Goal: Complete application form

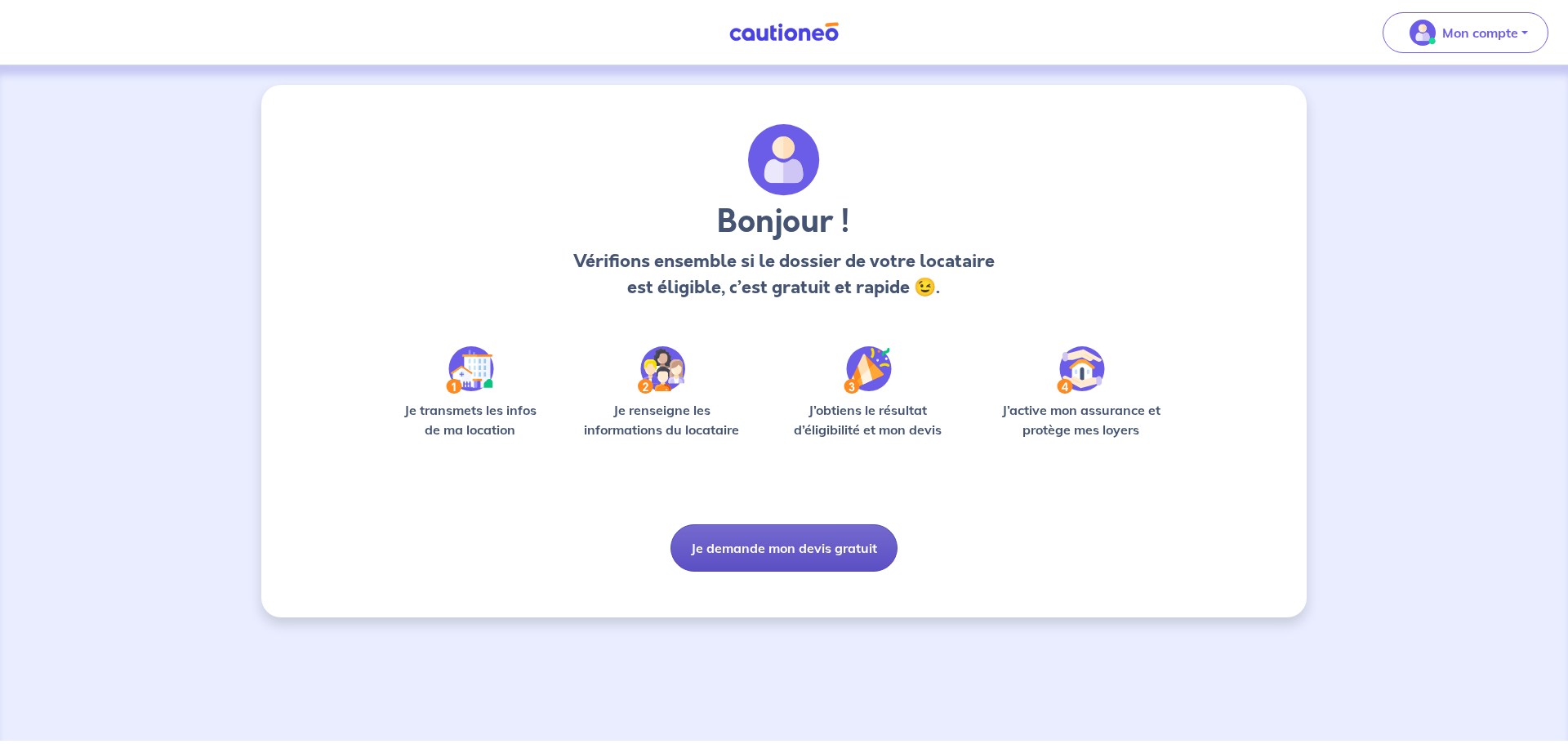
click at [774, 541] on button "Je demande mon devis gratuit" at bounding box center [784, 548] width 227 height 47
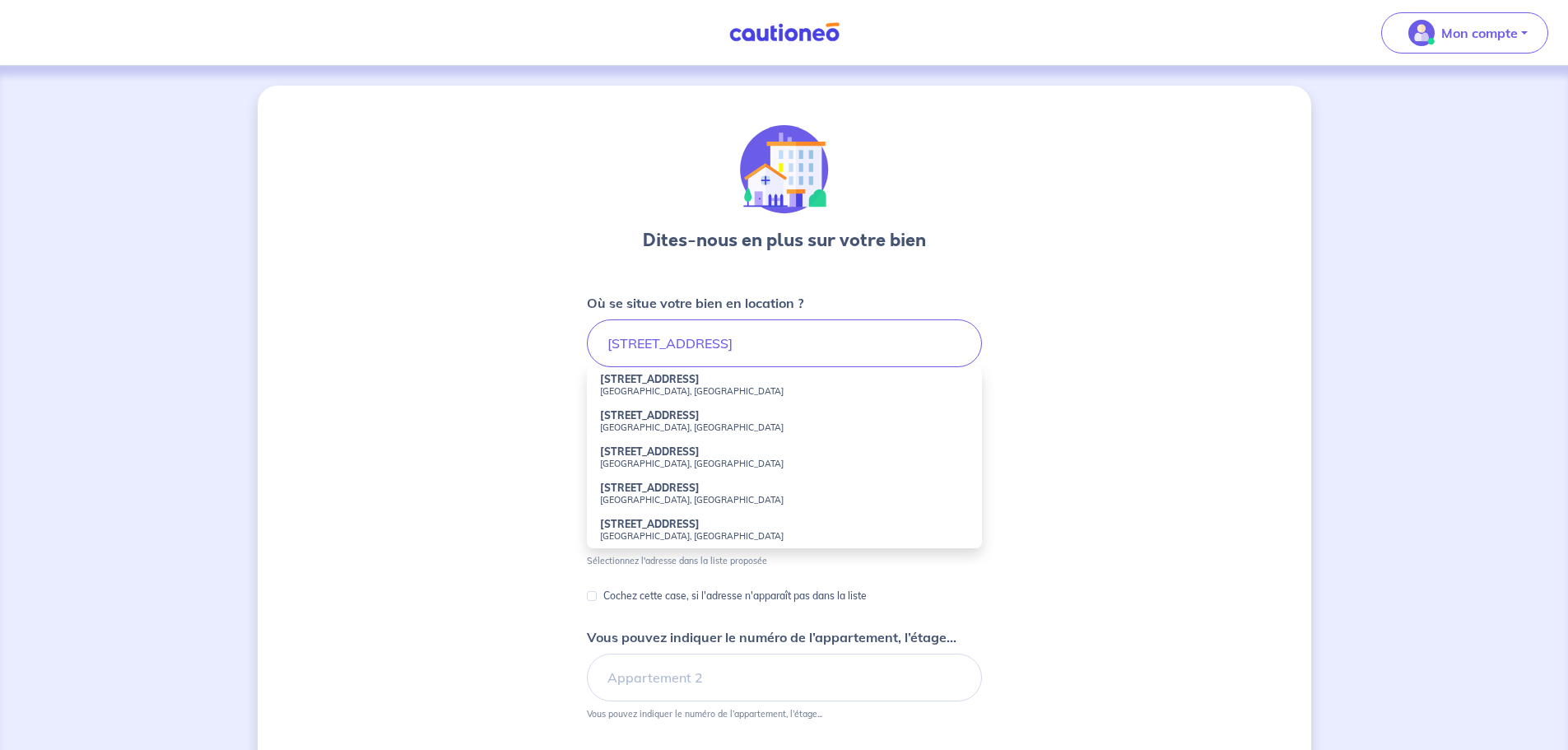
click at [687, 378] on strong "[STREET_ADDRESS]" at bounding box center [650, 379] width 99 height 13
type input "[STREET_ADDRESS]"
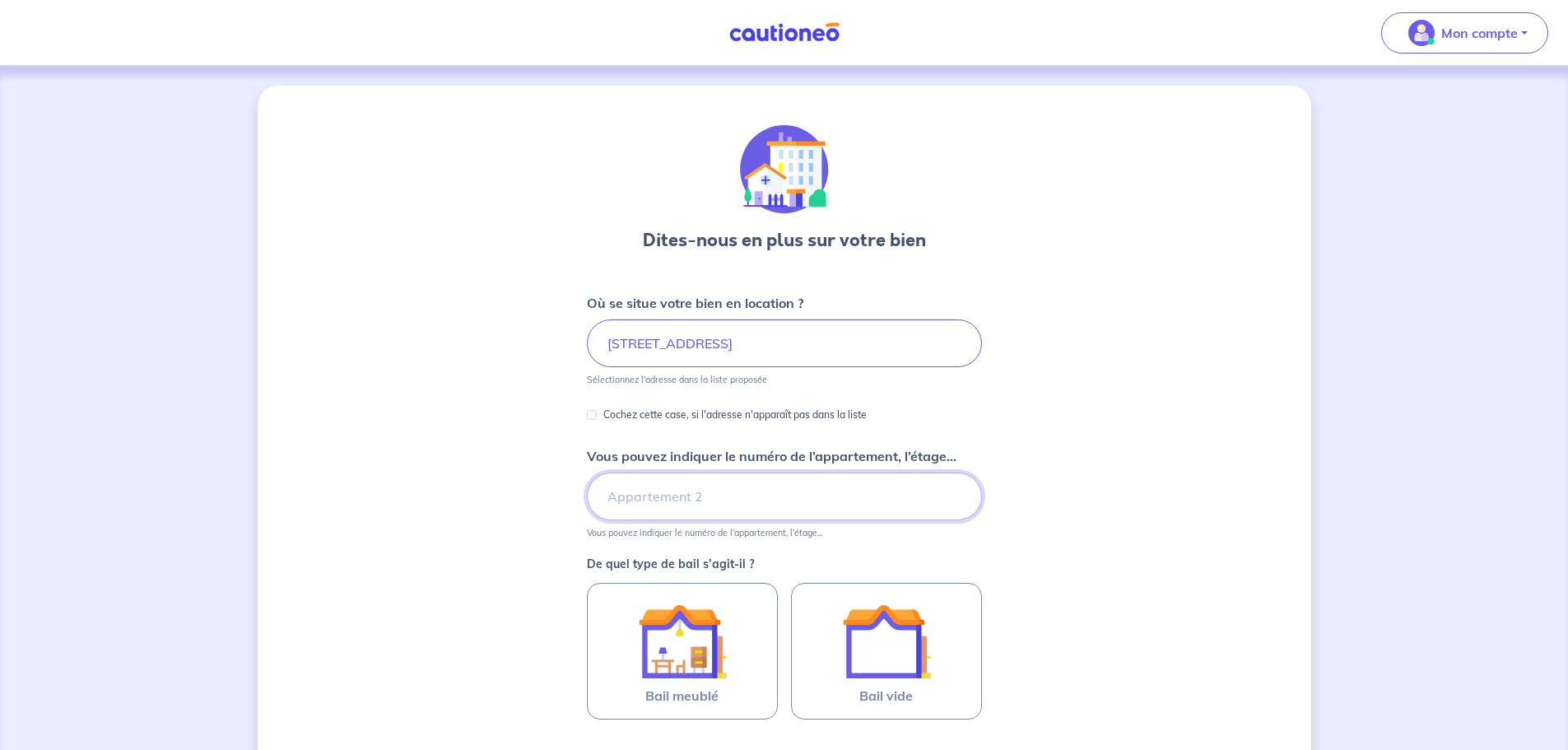
click at [650, 494] on input "Vous pouvez indiquer le numéro de l’appartement, l’étage..." at bounding box center [784, 496] width 395 height 48
type input "D6 21 ème étage"
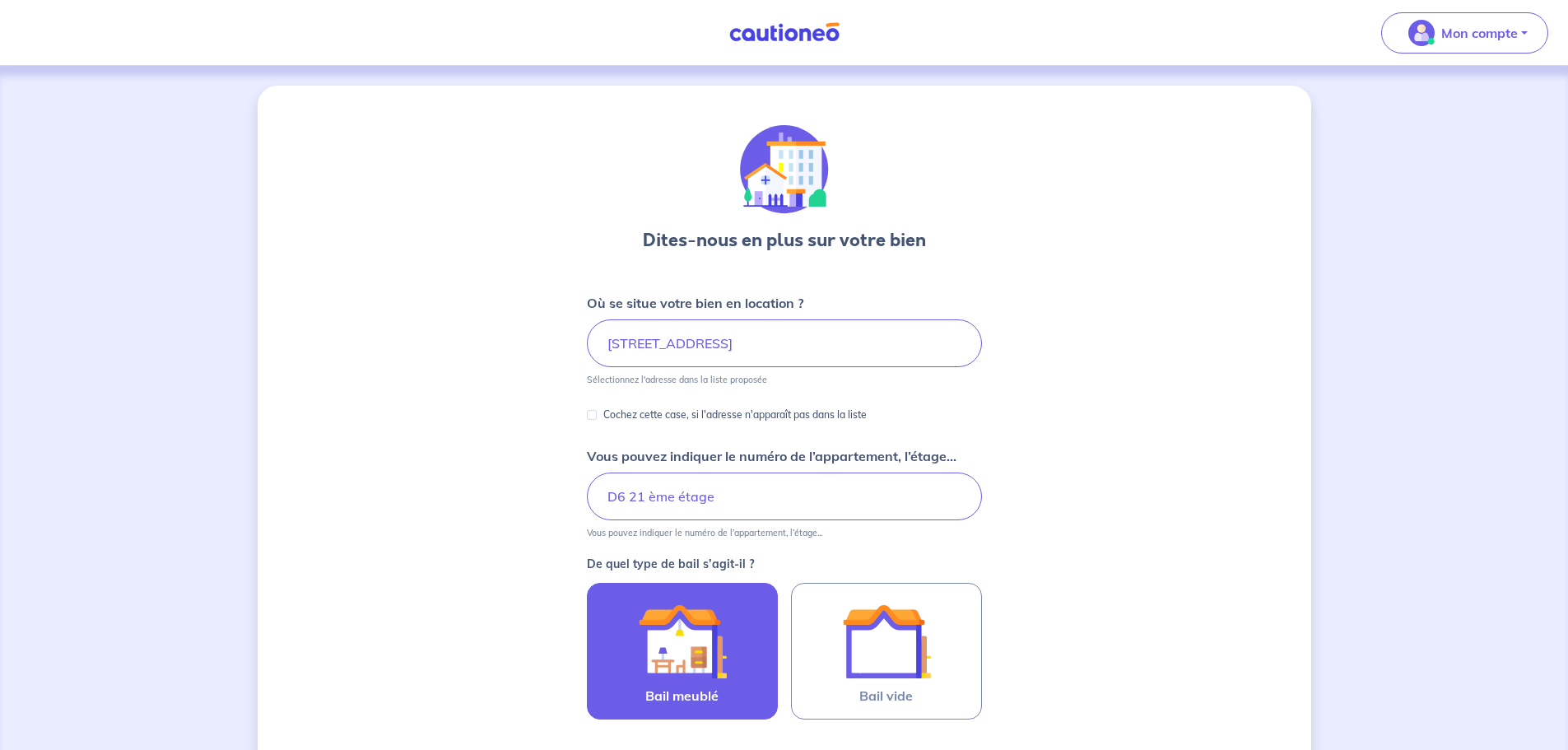
click at [722, 643] on img at bounding box center [682, 641] width 89 height 89
click at [0, 0] on input "Bail meublé" at bounding box center [0, 0] width 0 height 0
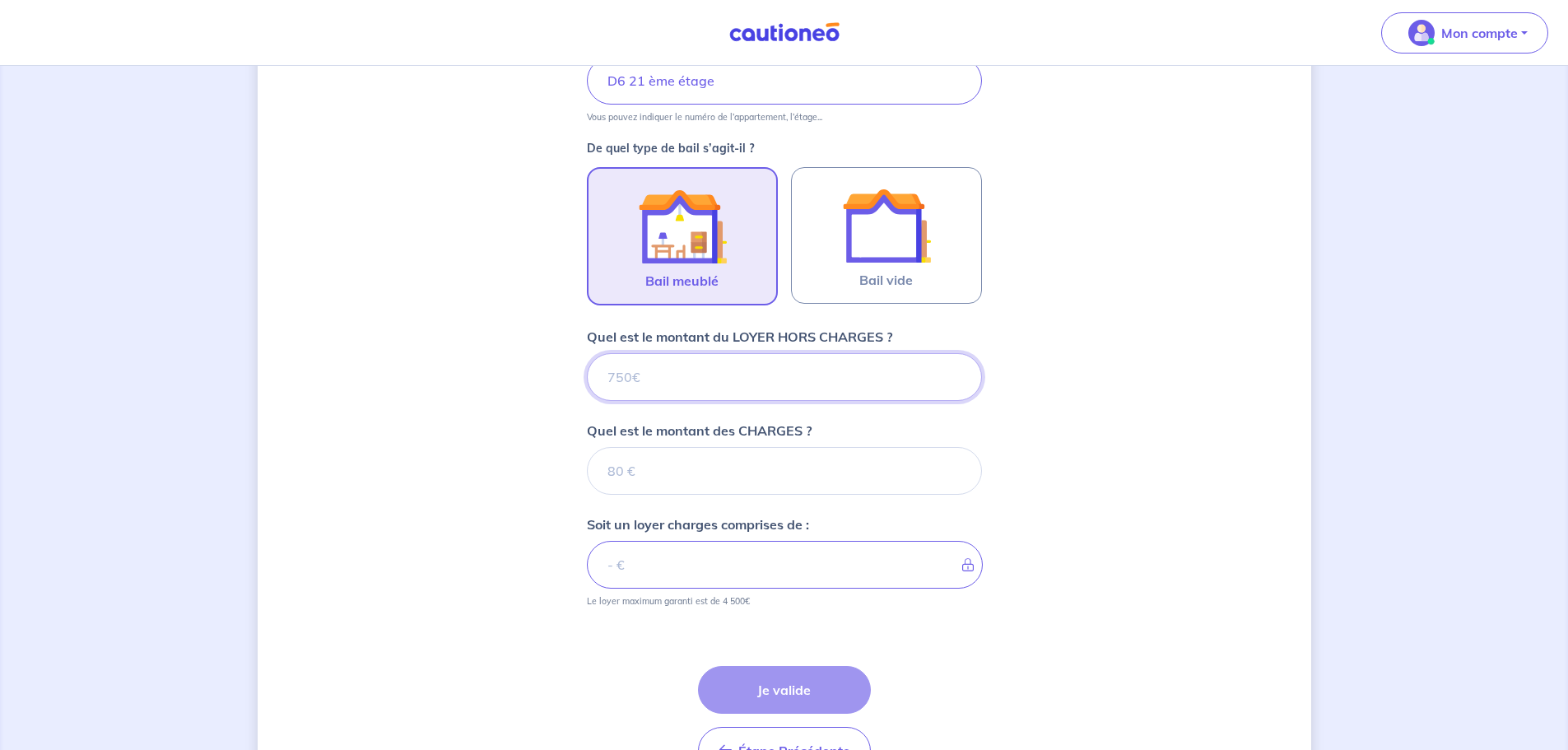
scroll to position [418, 0]
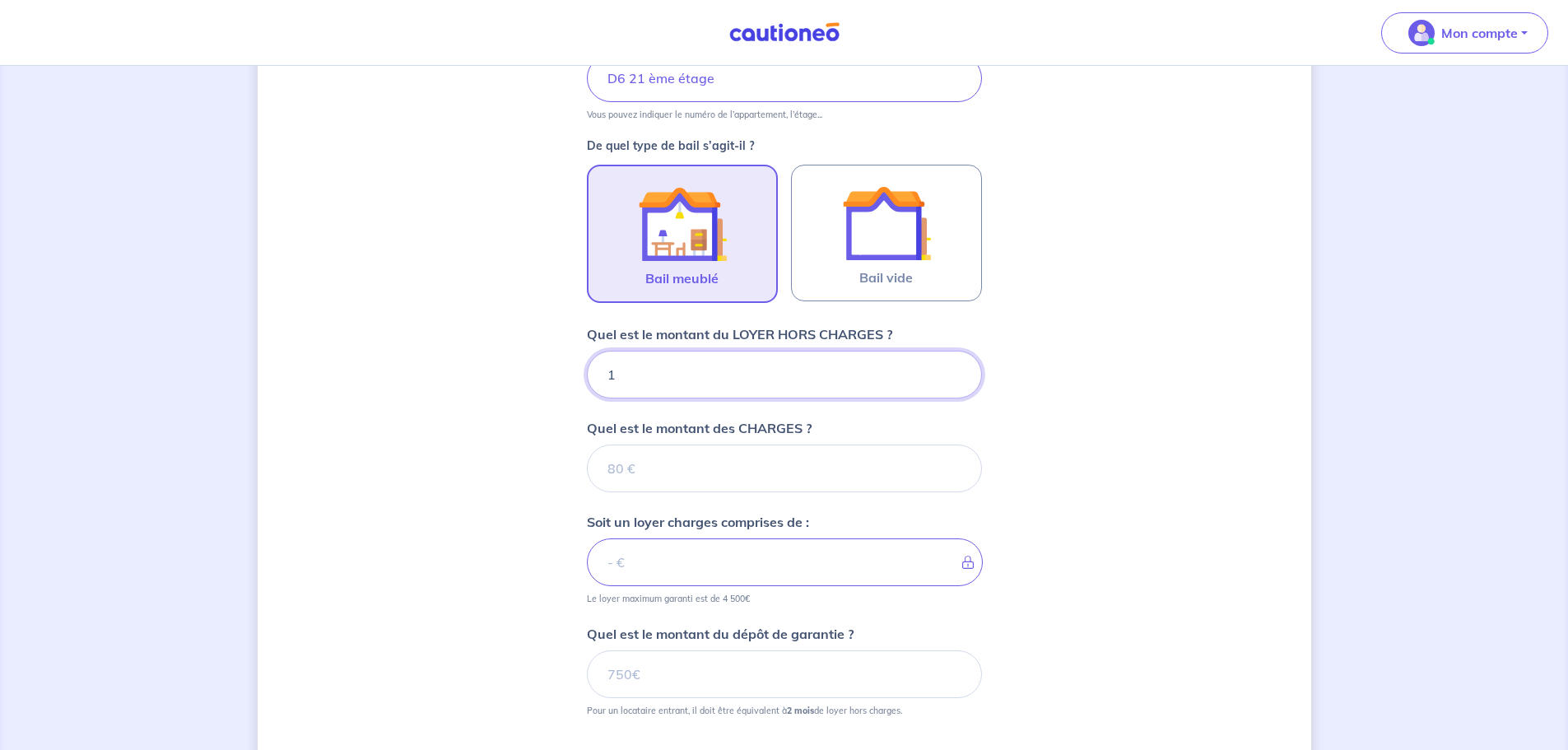
type input "10"
type input "1050"
click at [828, 467] on input "Quel est le montant des CHARGES ?" at bounding box center [784, 468] width 395 height 48
type input "200"
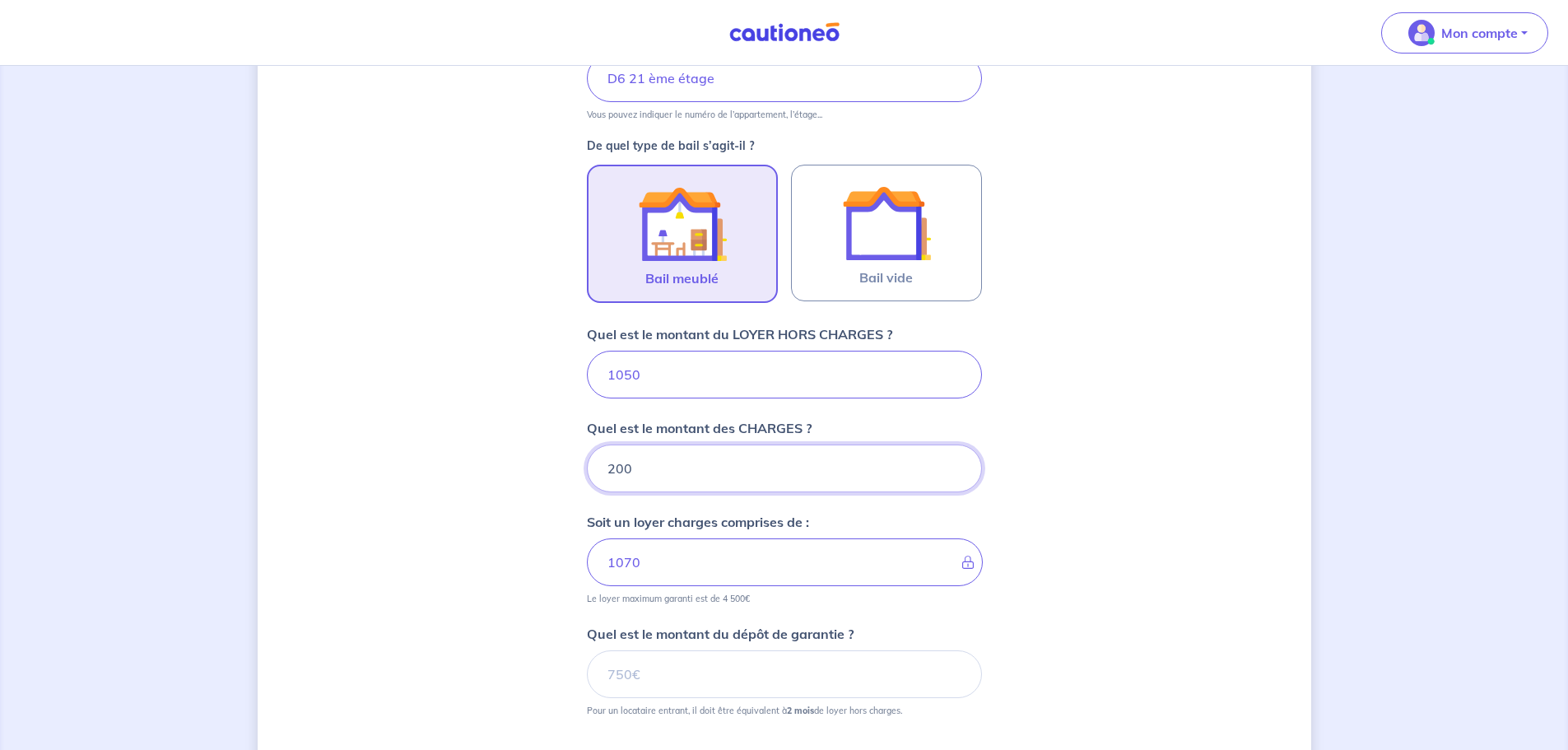
type input "1250"
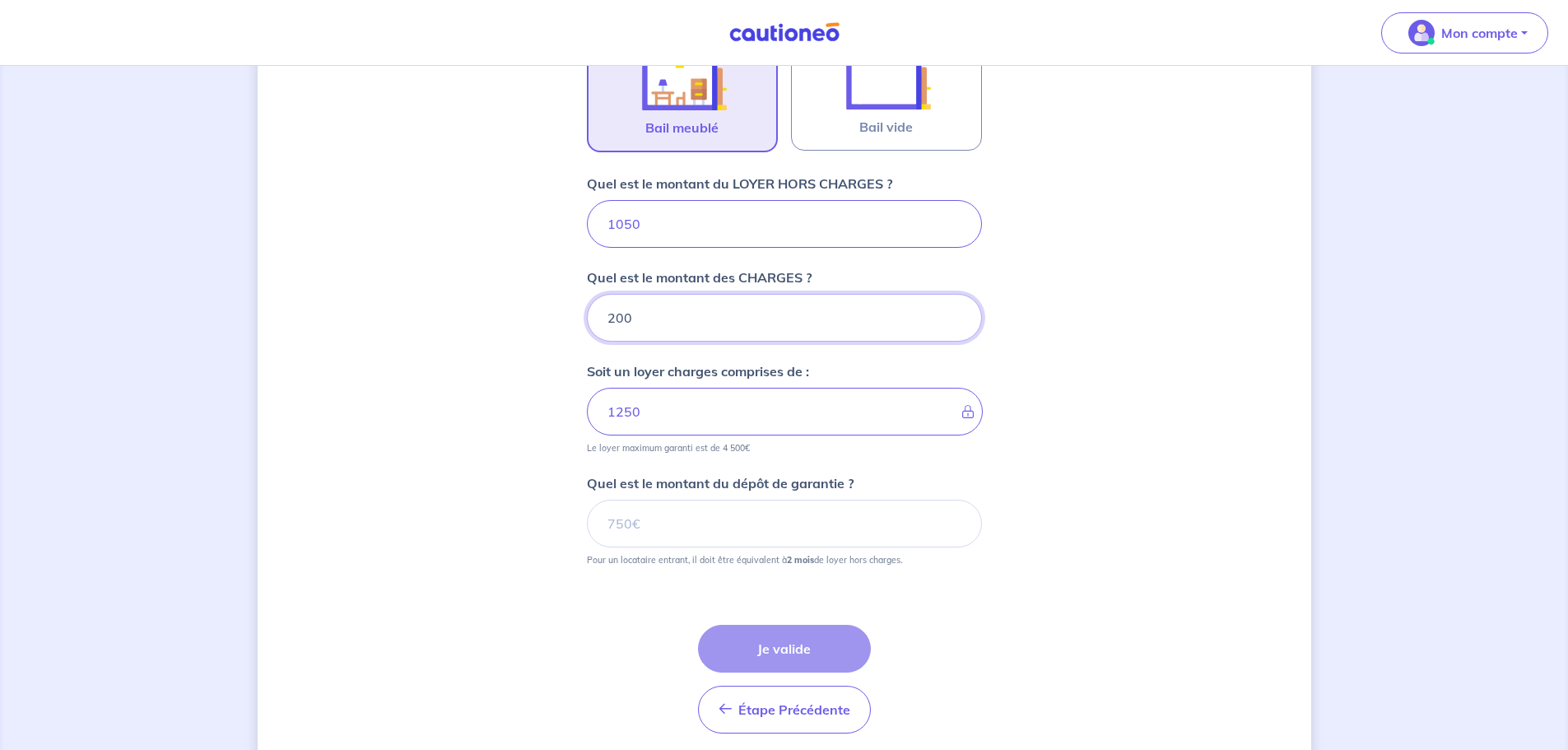
scroll to position [583, 0]
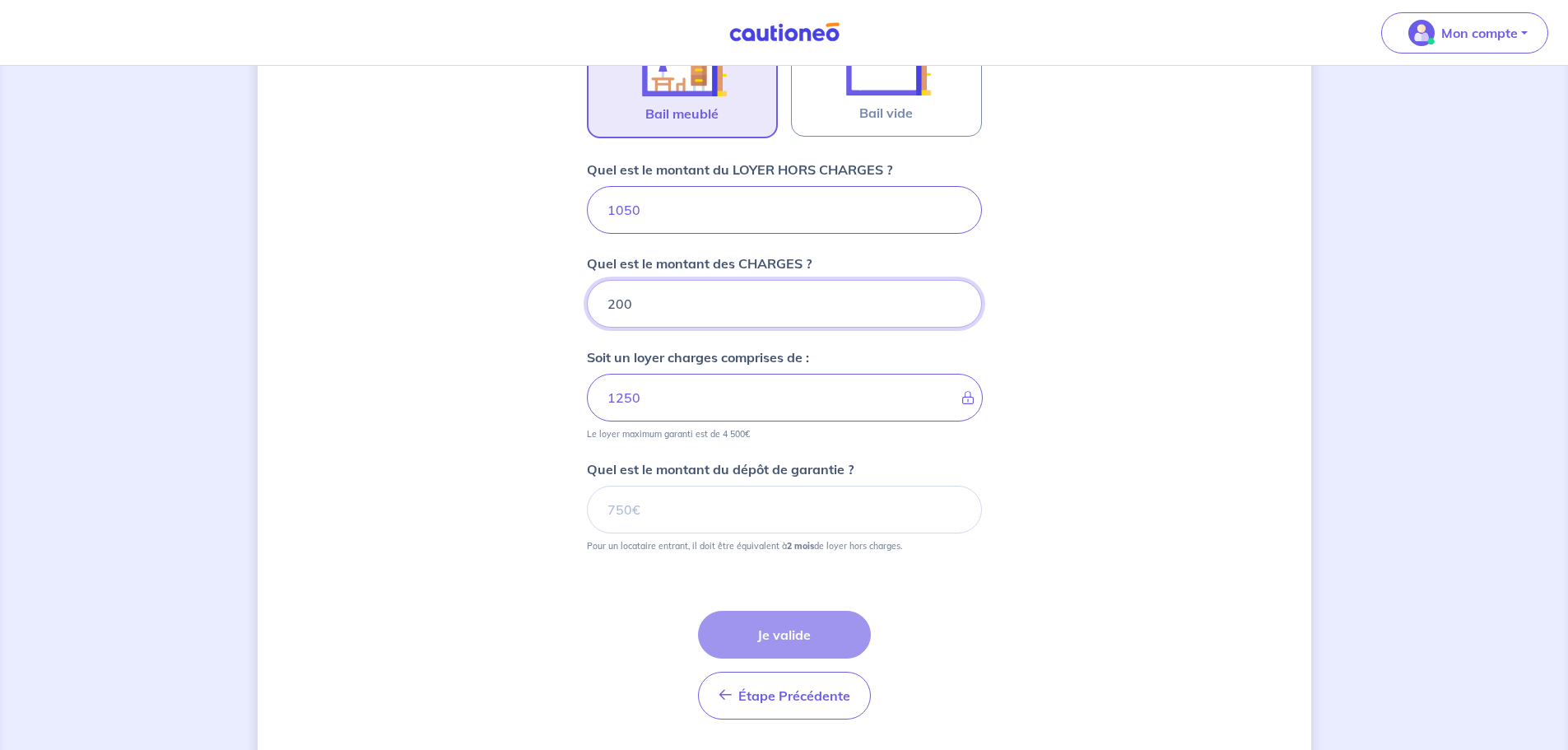
type input "200"
click at [769, 511] on input "Quel est le montant du dépôt de garantie ?" at bounding box center [784, 509] width 395 height 48
type input "2100"
click at [781, 622] on button "Je valide" at bounding box center [784, 635] width 173 height 48
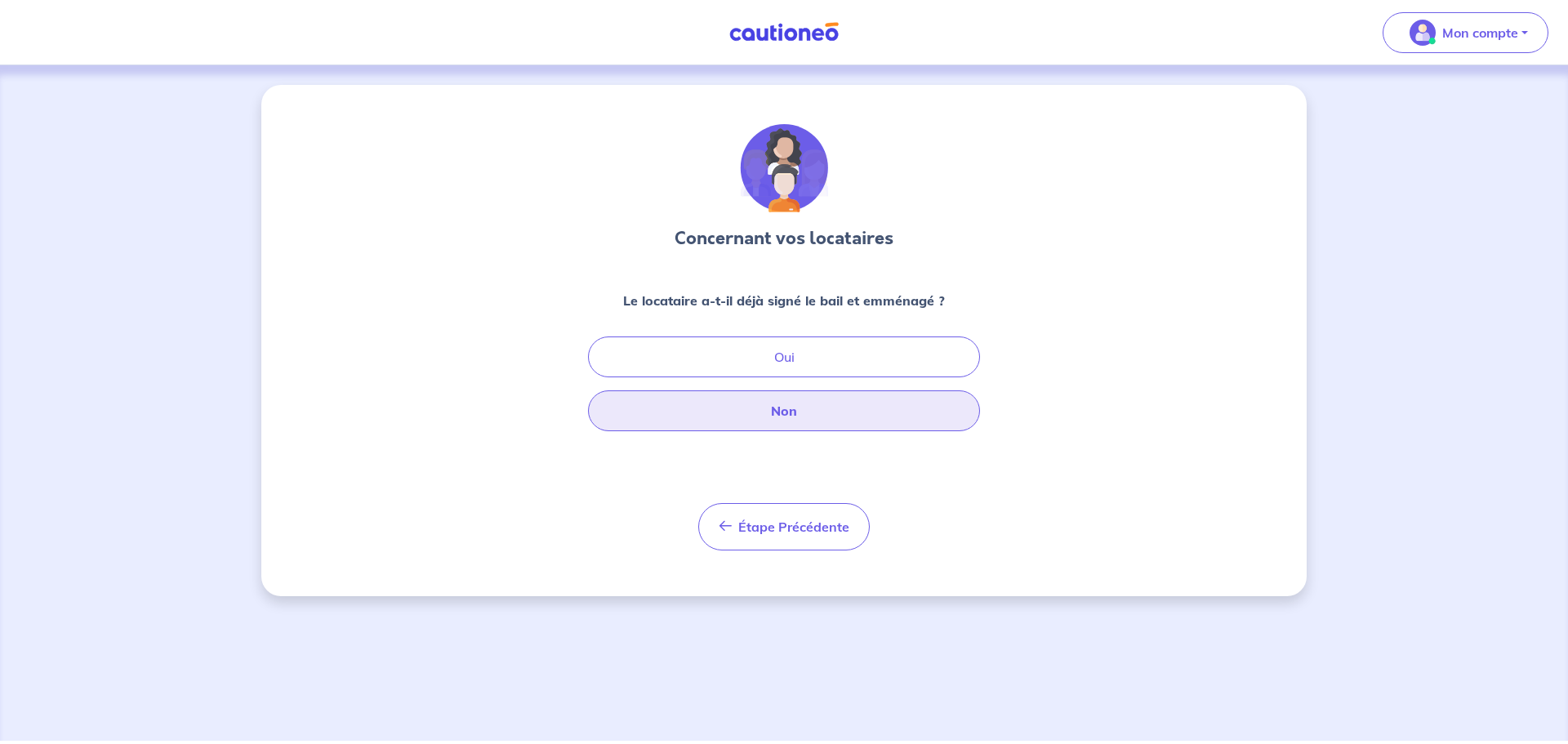
click at [711, 408] on button "Non" at bounding box center [784, 410] width 392 height 41
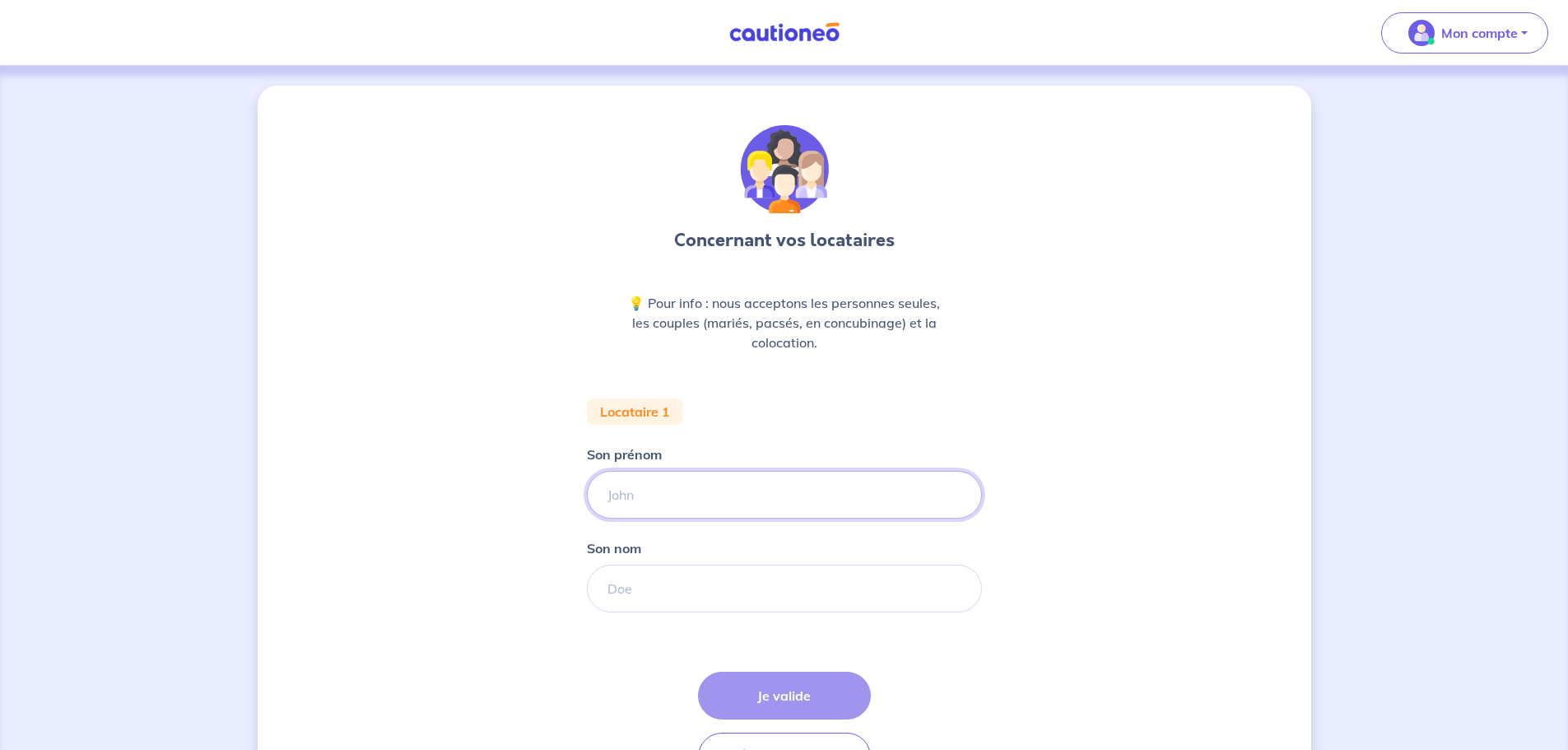
click at [704, 484] on input "Son prénom" at bounding box center [784, 494] width 395 height 48
type input "Roland"
click at [709, 575] on input "Son nom" at bounding box center [784, 588] width 395 height 48
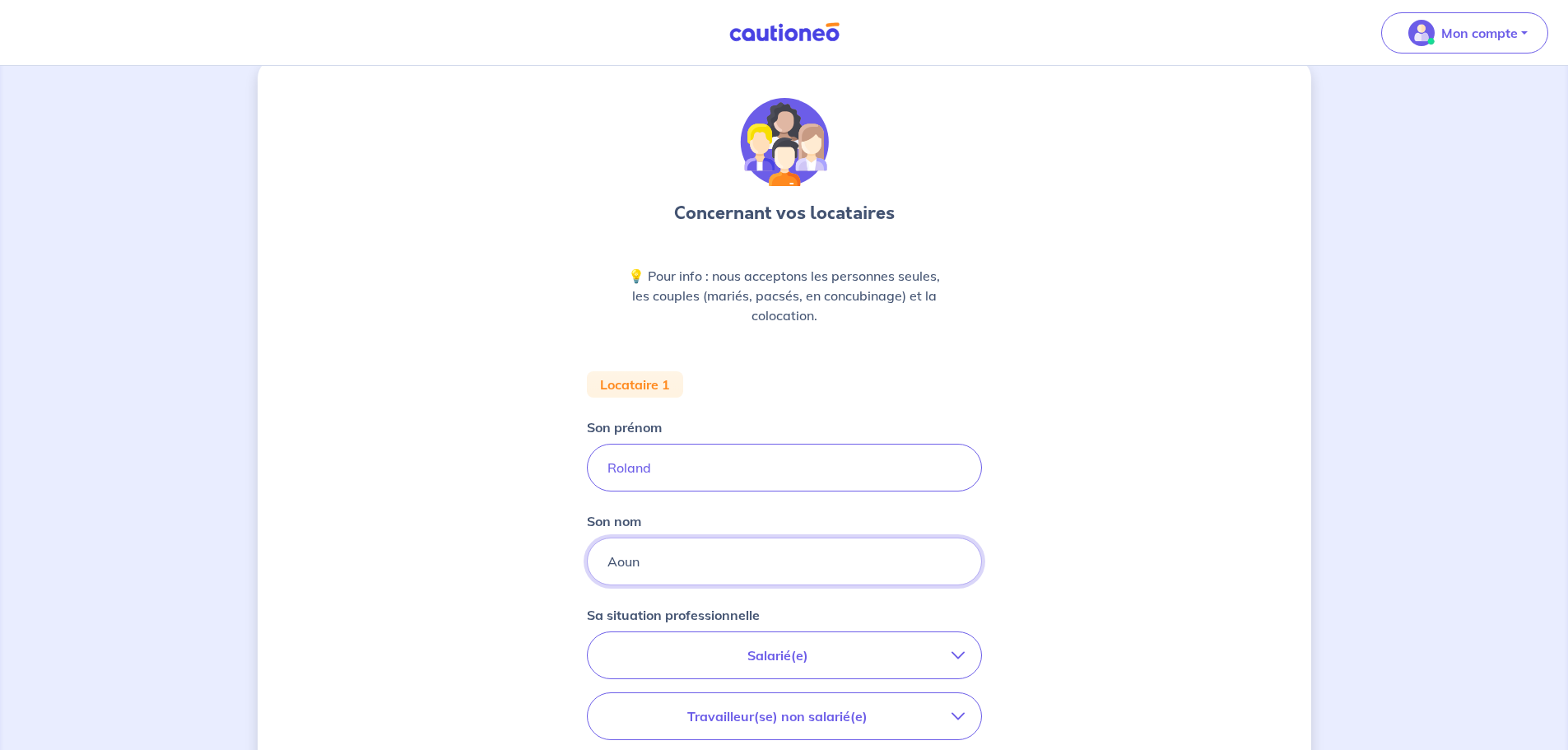
type input "Aoun"
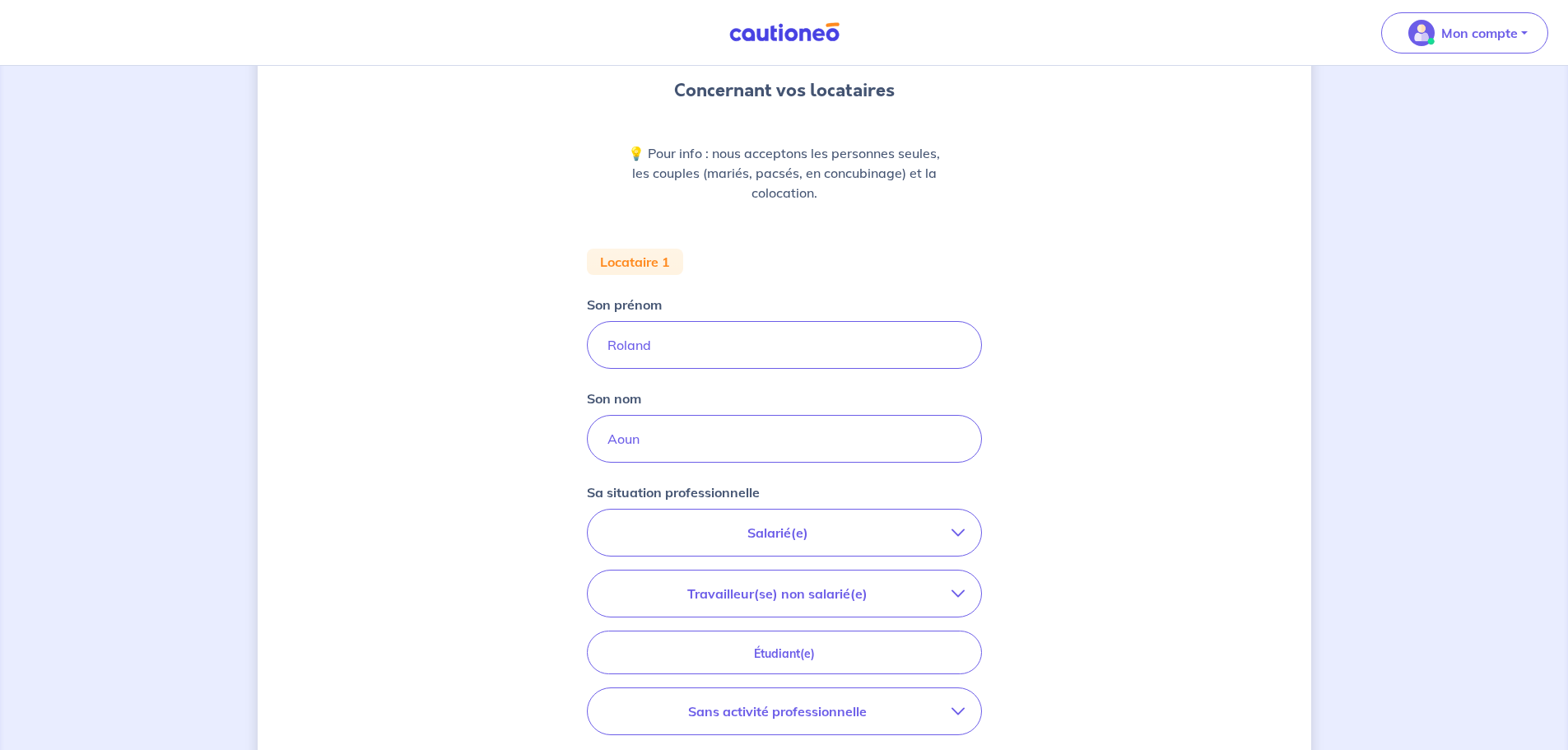
scroll to position [165, 0]
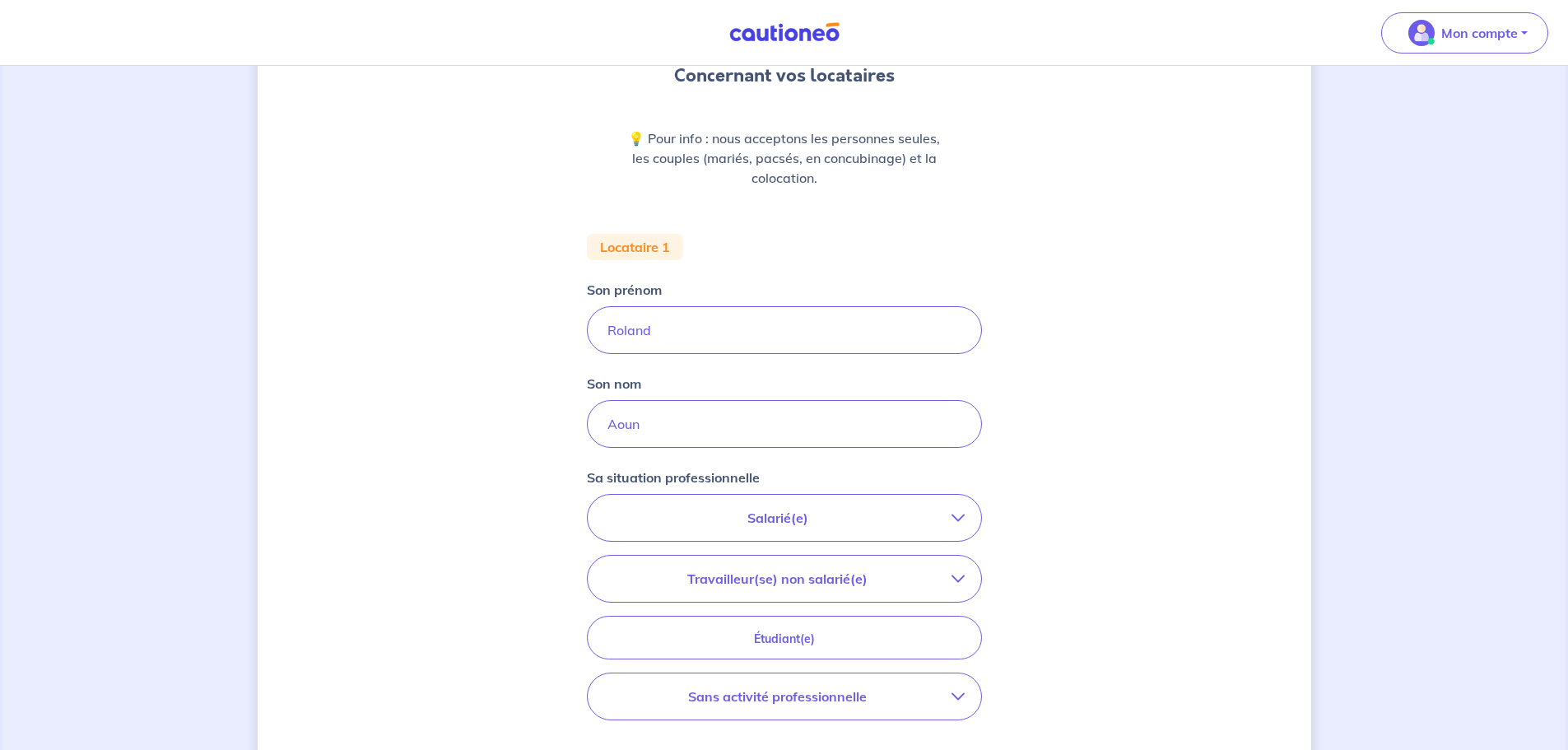
click at [736, 509] on p "Salarié(e)" at bounding box center [778, 518] width 347 height 20
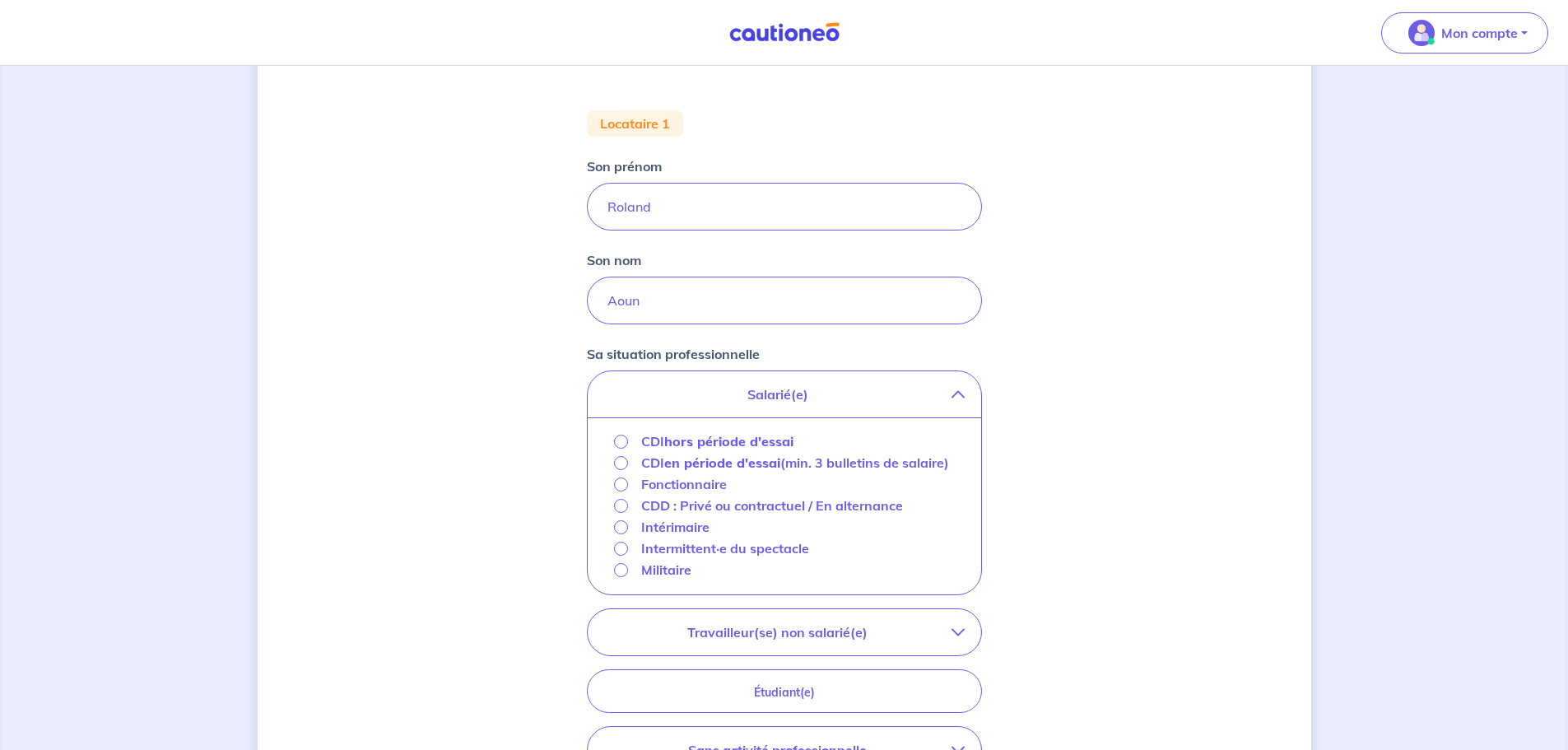
scroll to position [329, 0]
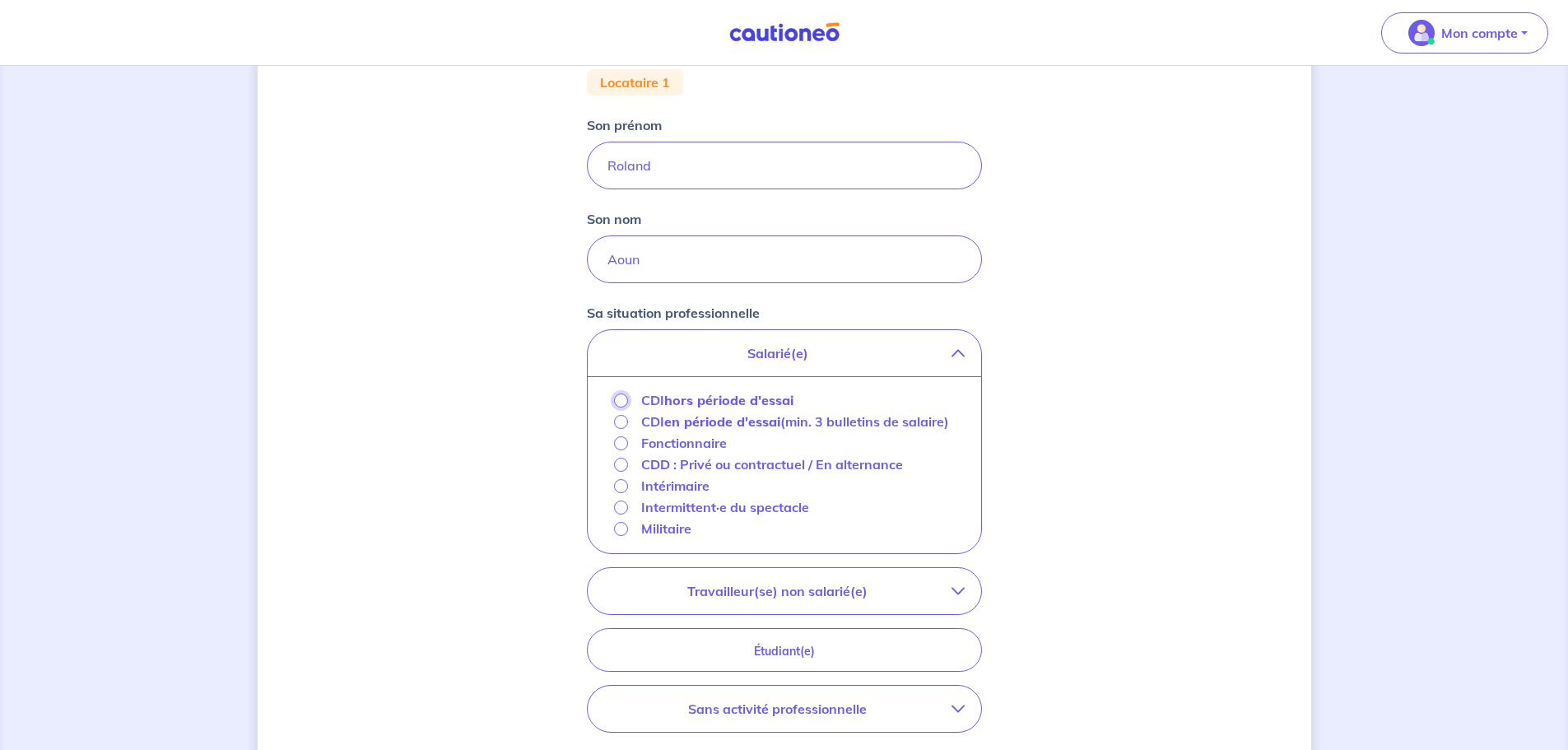
click at [620, 400] on input "CDI hors période d'essai" at bounding box center [621, 400] width 14 height 14
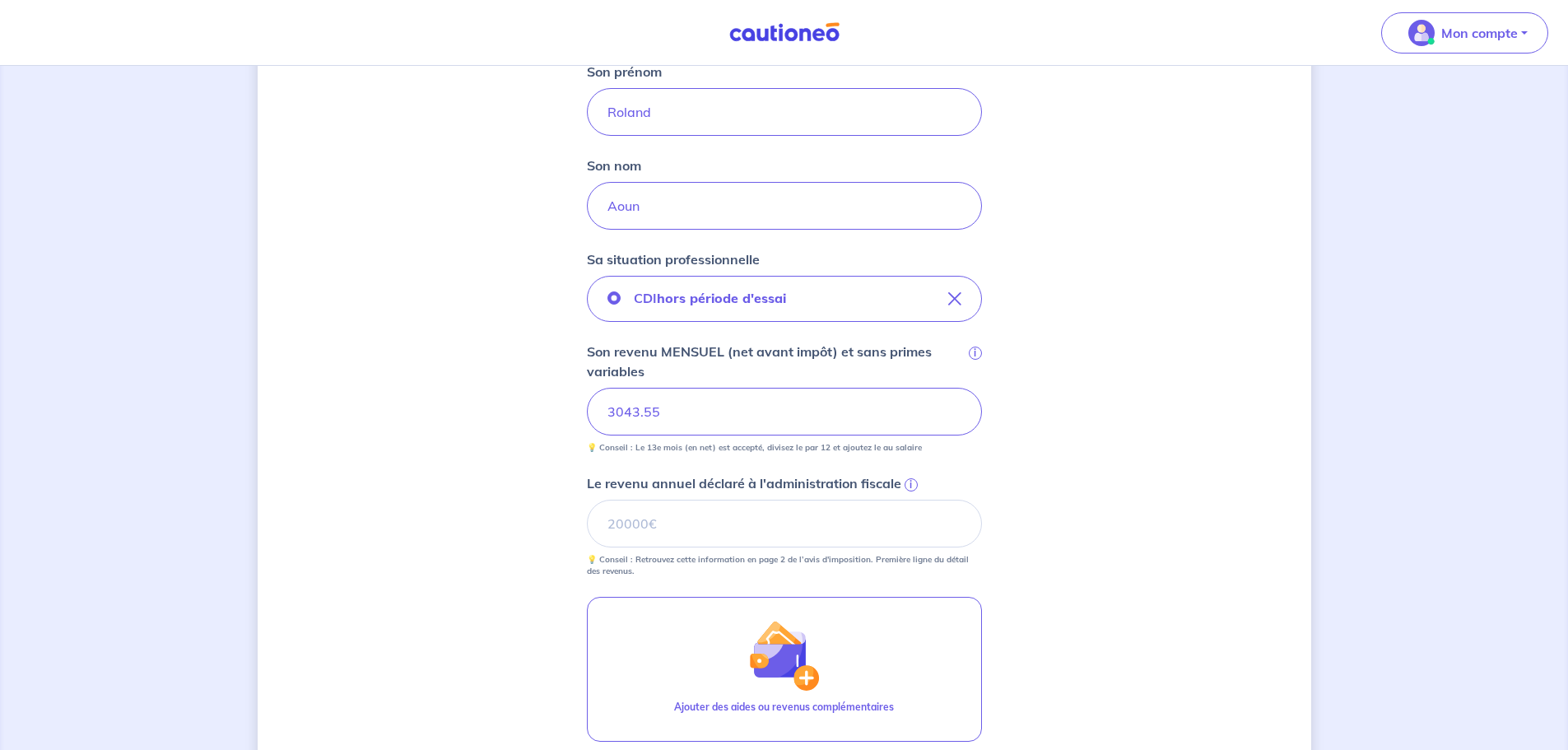
scroll to position [412, 0]
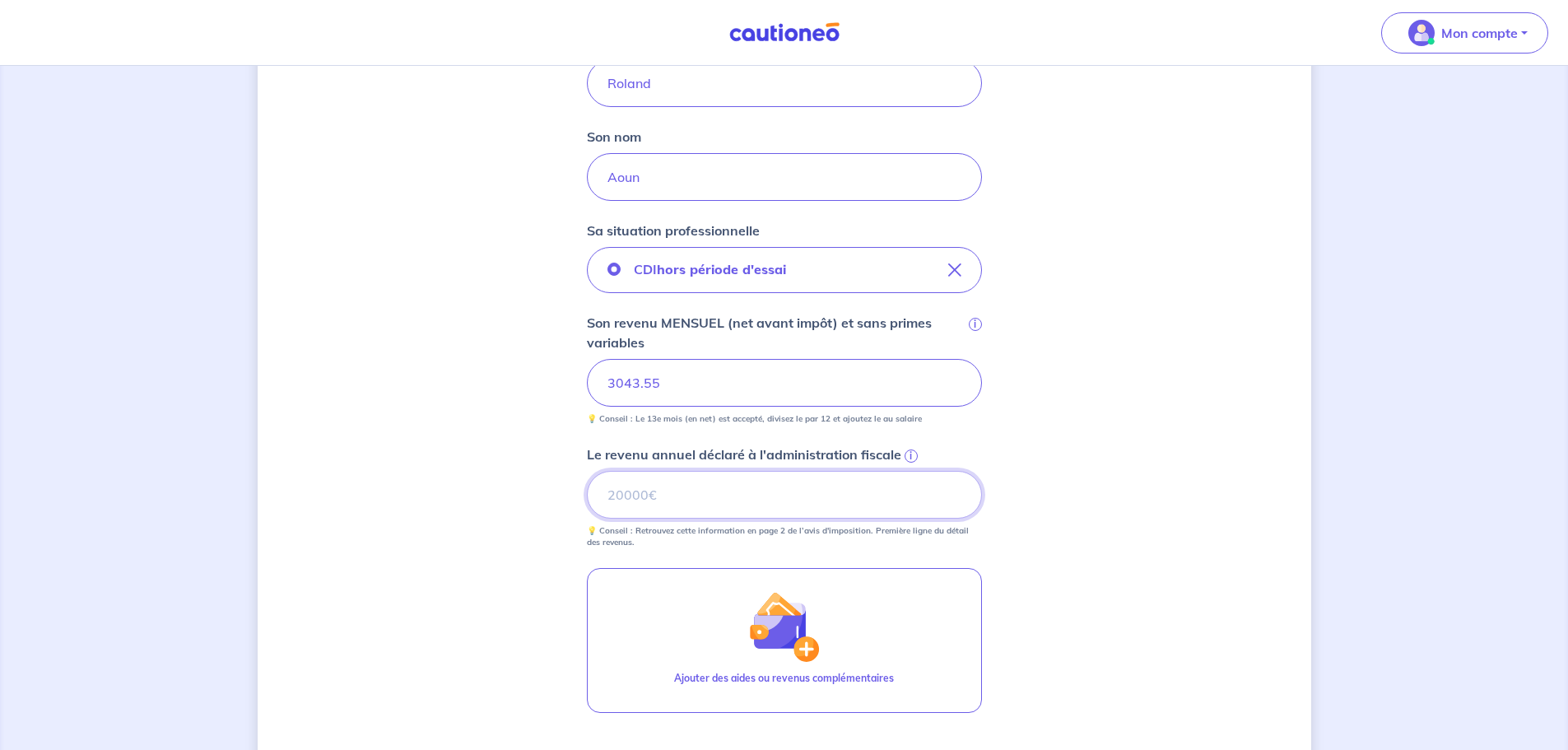
click at [670, 491] on input "Le revenu annuel déclaré à l'administration fiscale i" at bounding box center [784, 494] width 395 height 48
click at [620, 487] on input "21276" at bounding box center [784, 494] width 395 height 48
click at [690, 504] on input "21276" at bounding box center [784, 494] width 395 height 48
type input "21276"
click at [1110, 609] on div "Concernant vos locataires 💡 Pour info : nous acceptons les personnes seules, le…" at bounding box center [785, 317] width 1054 height 1286
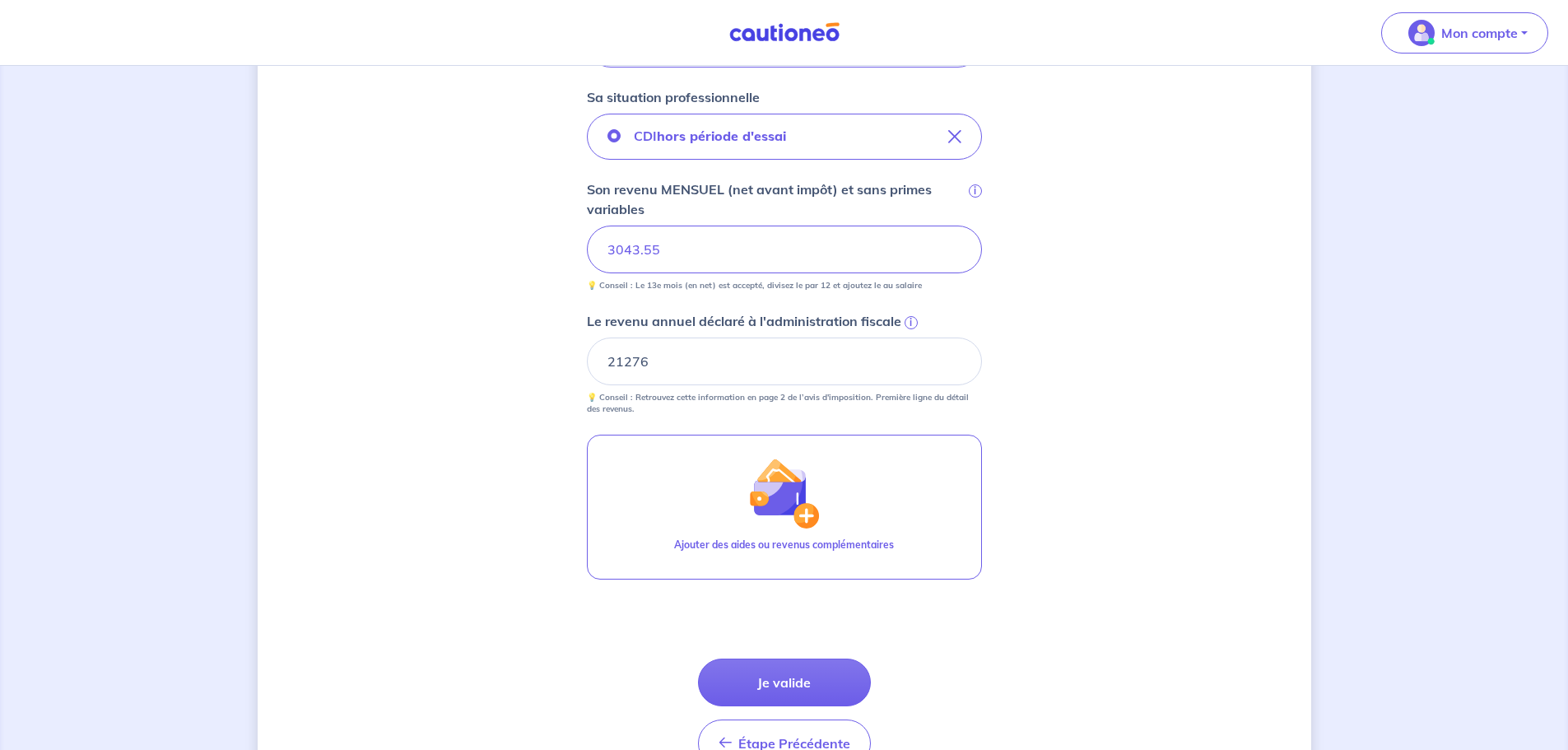
scroll to position [641, 0]
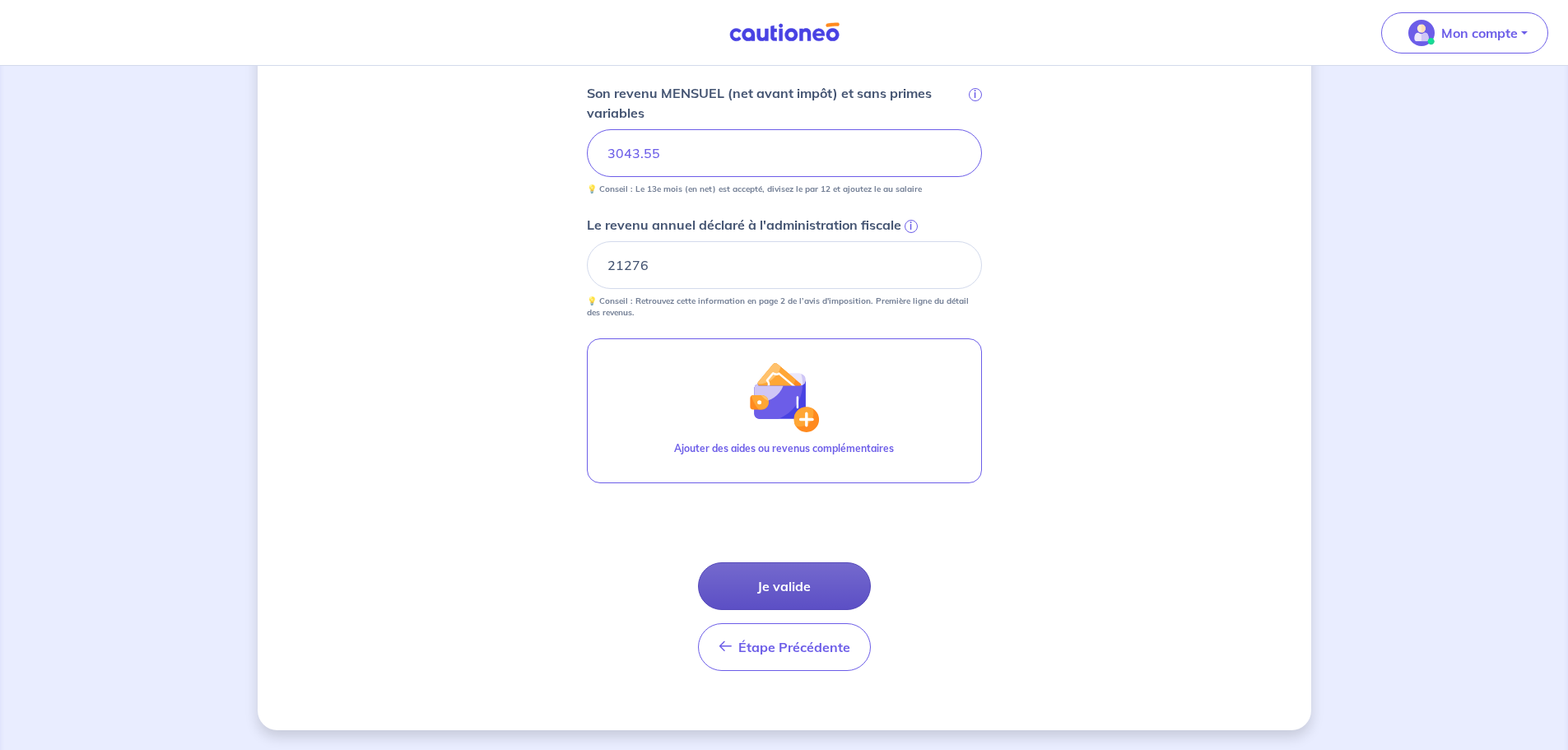
click at [755, 580] on button "Je valide" at bounding box center [784, 585] width 173 height 48
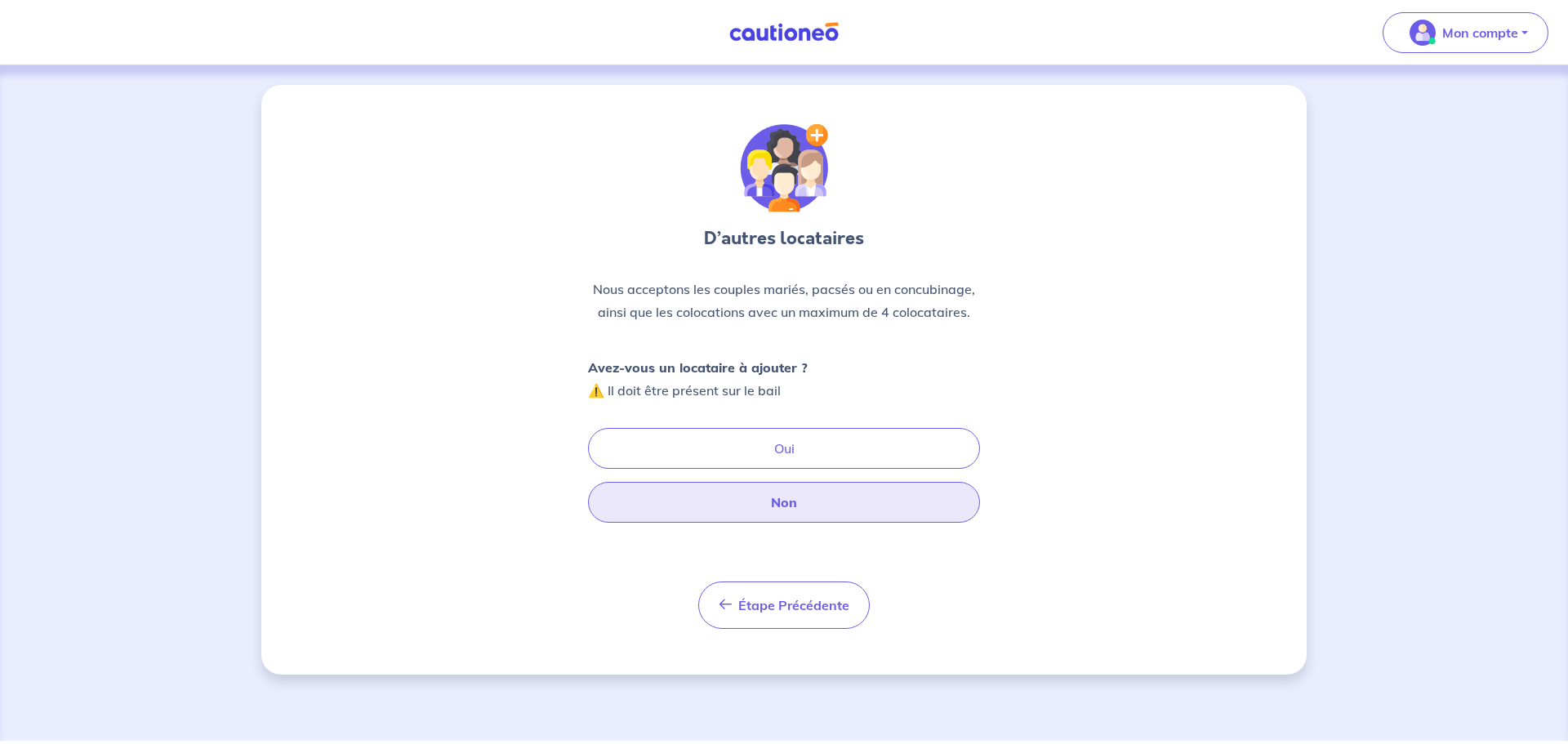
click at [784, 509] on button "Non" at bounding box center [784, 502] width 392 height 41
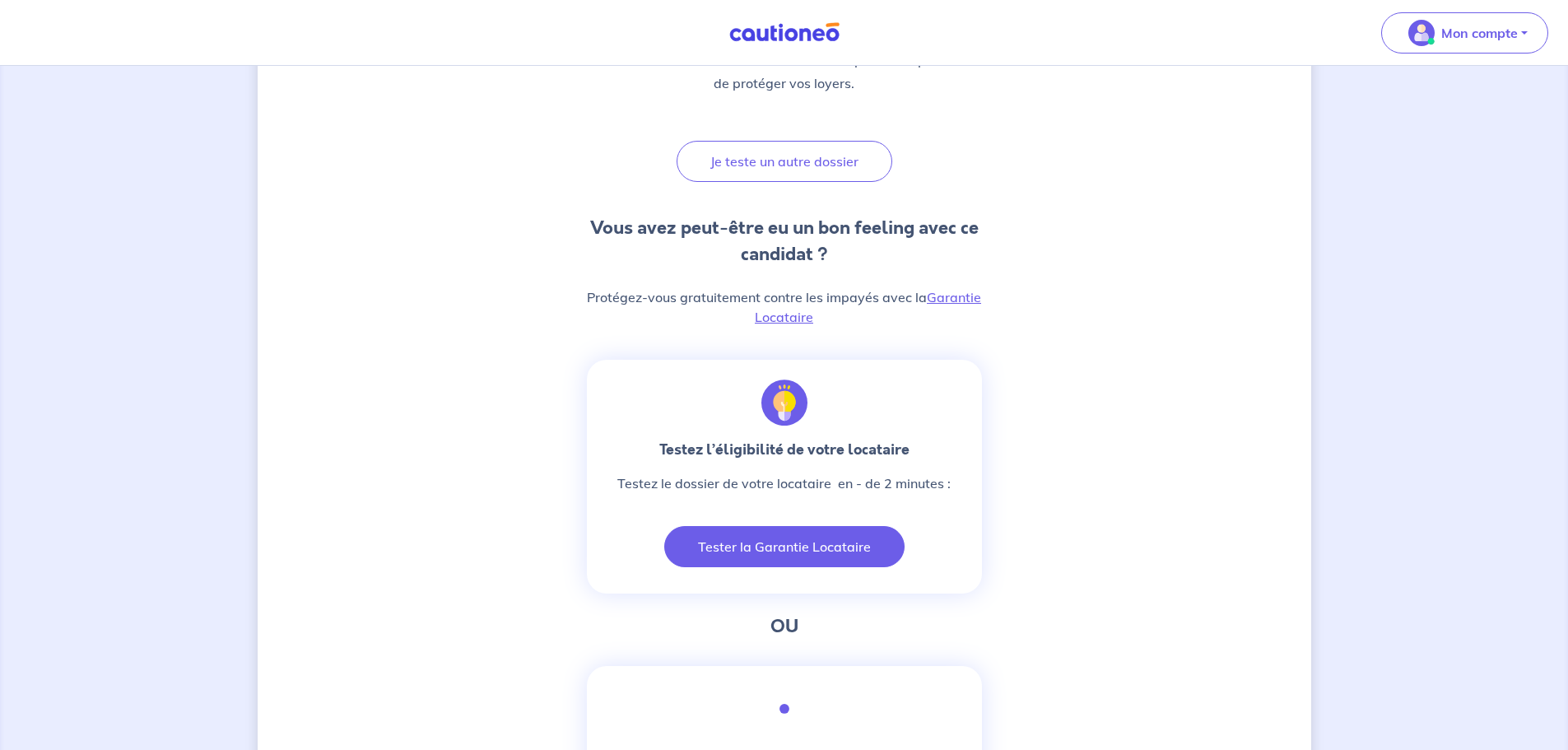
scroll to position [329, 0]
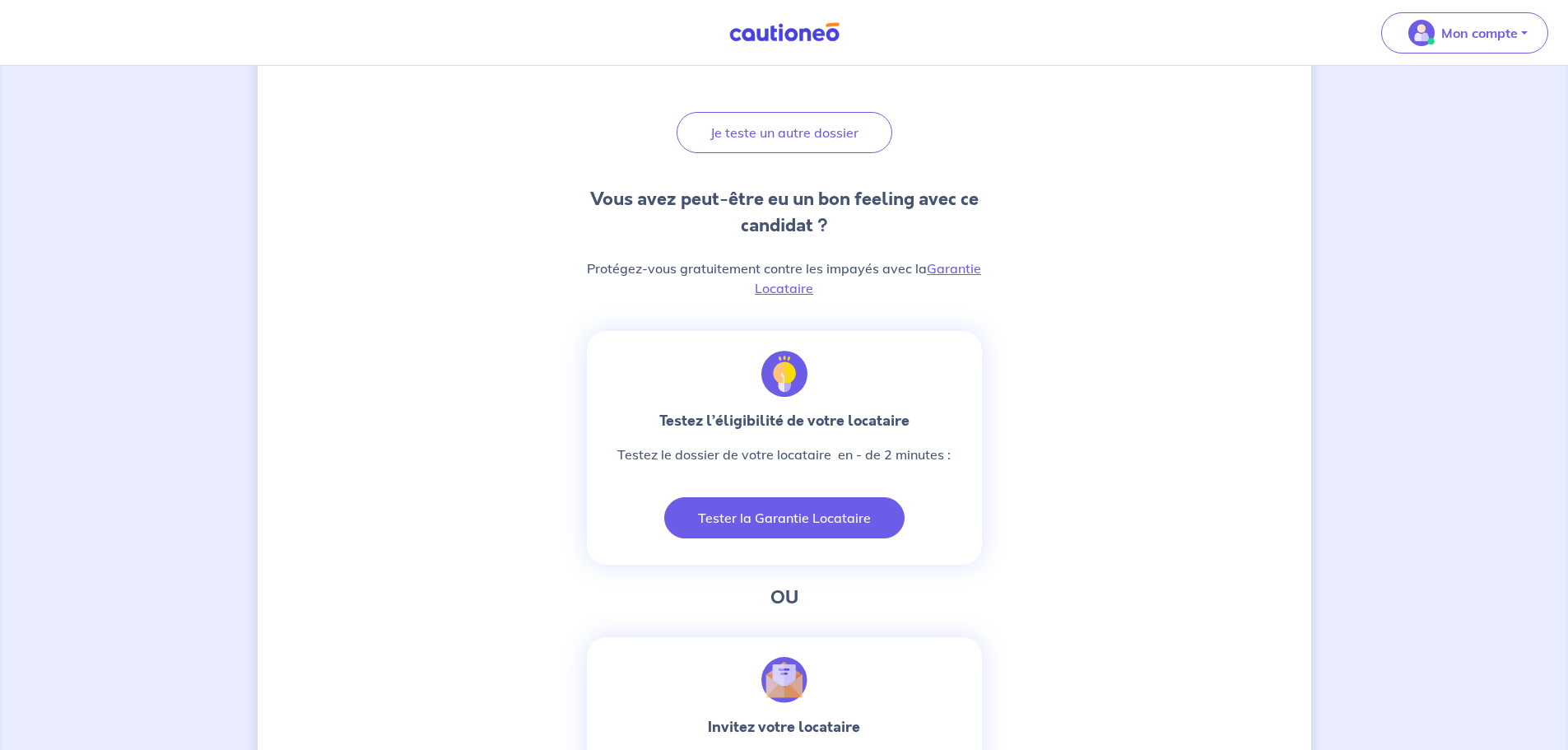
click at [784, 518] on button "Tester la Garantie Locataire" at bounding box center [785, 518] width 240 height 41
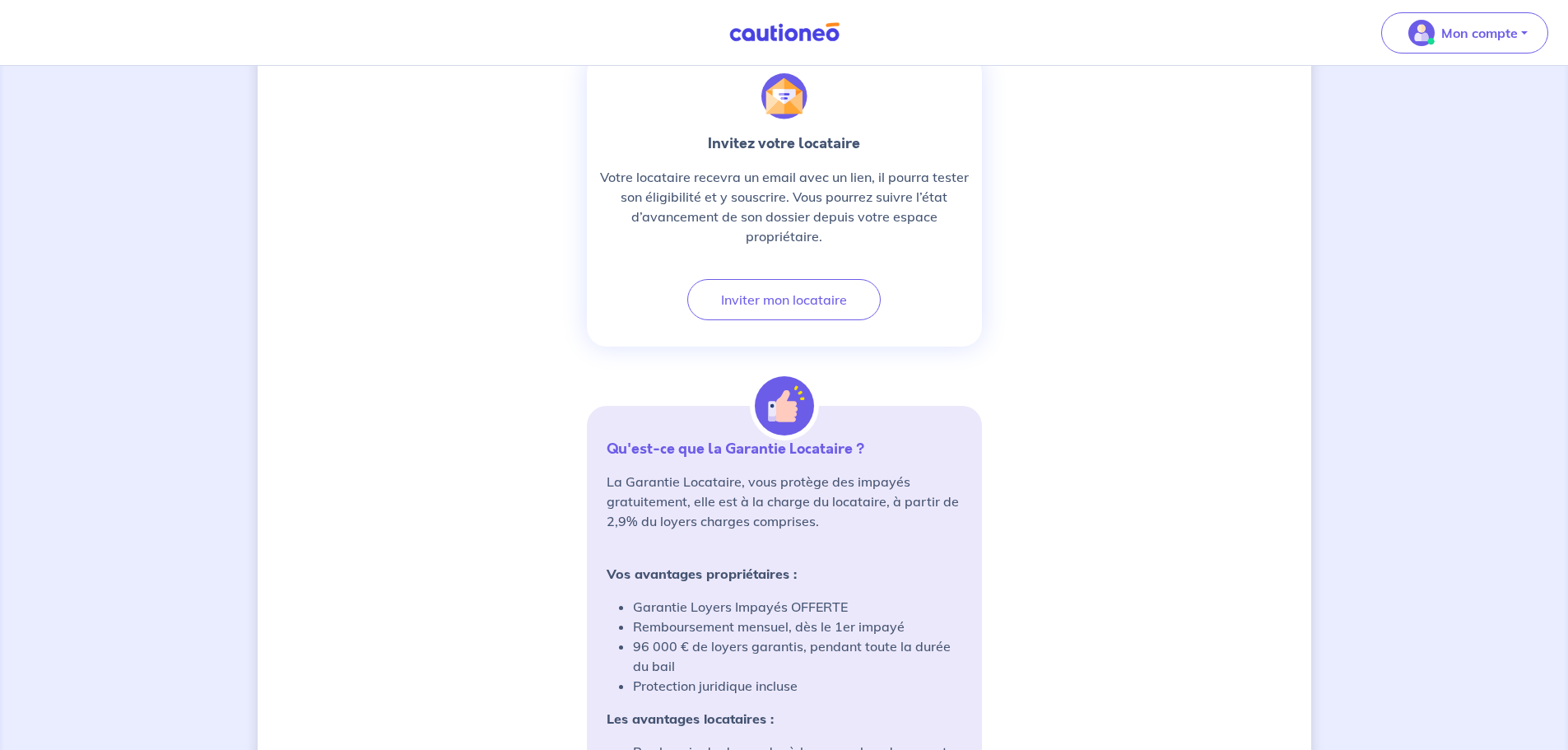
scroll to position [741, 0]
